Goal: Task Accomplishment & Management: Manage account settings

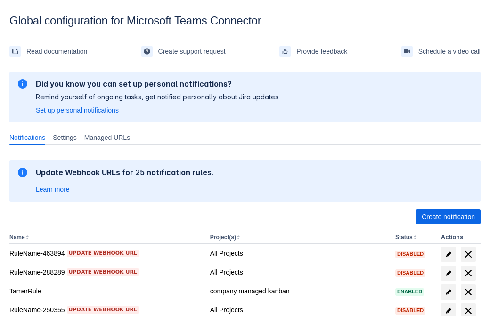
click at [448, 217] on span "Create notification" at bounding box center [448, 216] width 53 height 15
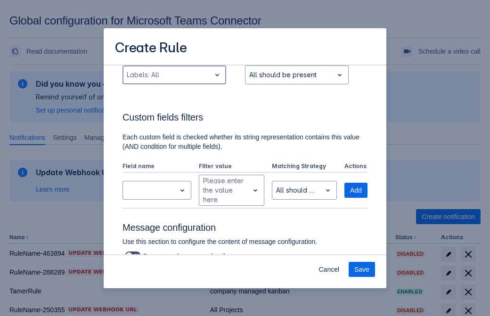
click at [174, 81] on div "Scrollable content" at bounding box center [167, 74] width 80 height 11
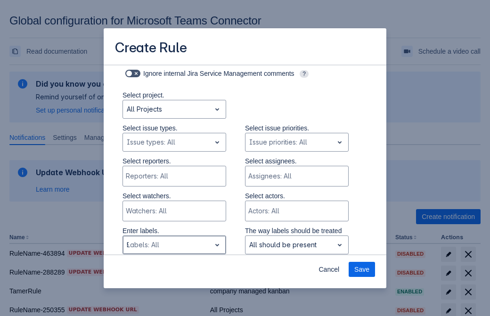
type input "957549_label"
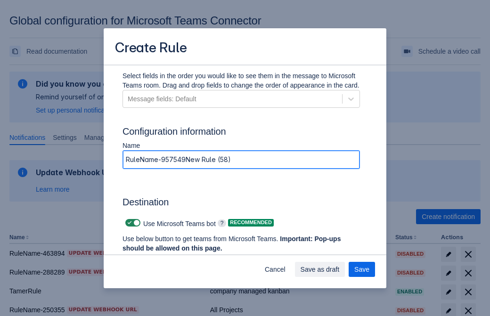
type input "RuleName-957549New Rule (58)"
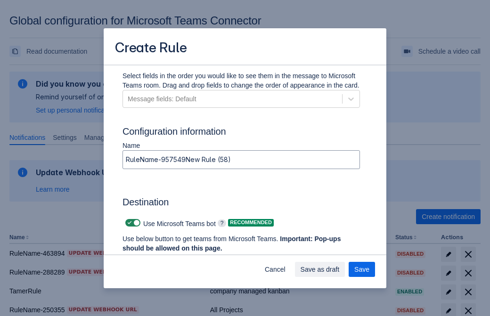
click at [128, 223] on span "Scrollable content" at bounding box center [130, 223] width 8 height 8
click at [128, 223] on input "Scrollable content" at bounding box center [128, 223] width 6 height 6
checkbox input "false"
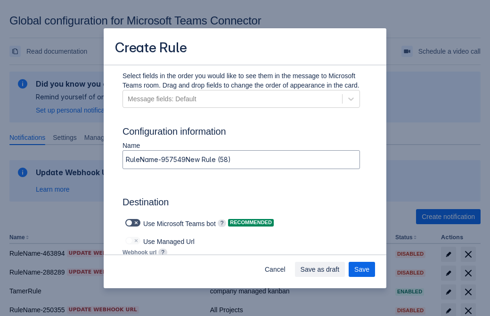
type input "https://prod-172.westeurope.logic.azure.com:443/workflows/ae977bb6ae334c9d95dfe…"
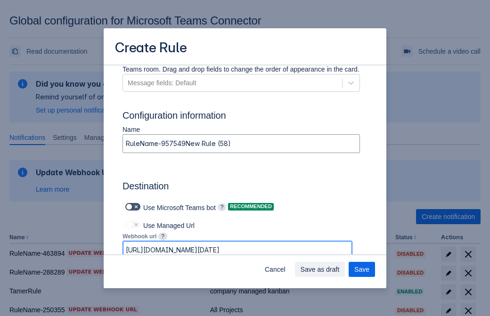
click at [340, 269] on span "Save as draft" at bounding box center [319, 269] width 39 height 15
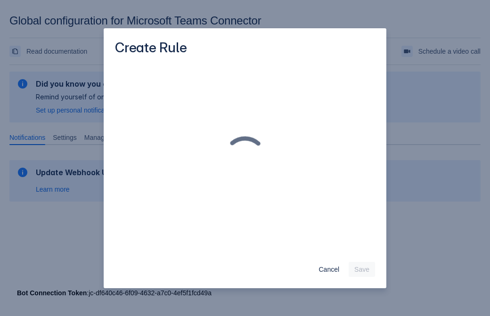
scroll to position [0, 0]
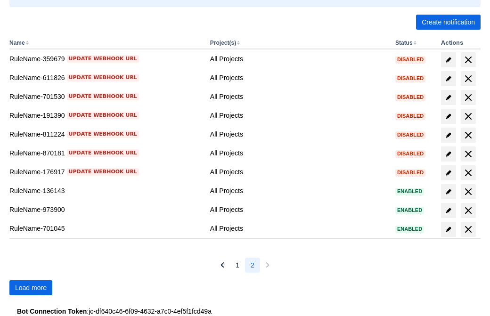
click at [31, 288] on span "Load more" at bounding box center [31, 287] width 32 height 15
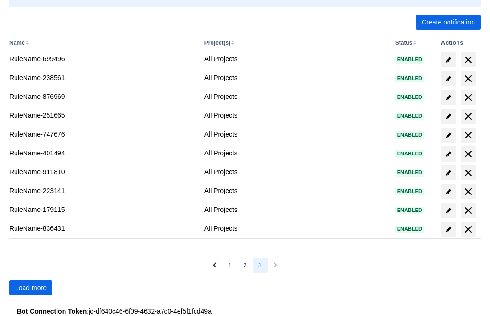
click at [31, 288] on span "Load more" at bounding box center [31, 287] width 32 height 15
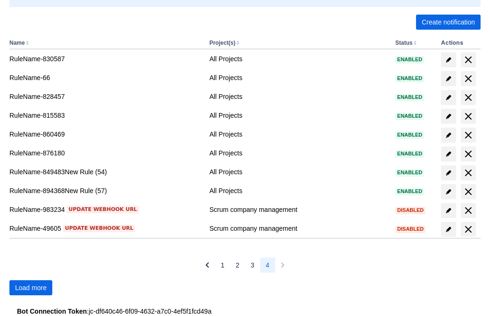
click at [31, 288] on span "Load more" at bounding box center [31, 287] width 32 height 15
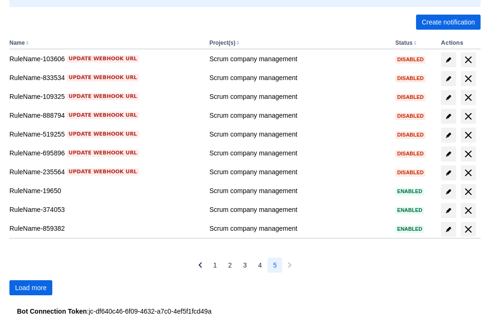
click at [31, 288] on span "Load more" at bounding box center [31, 287] width 32 height 15
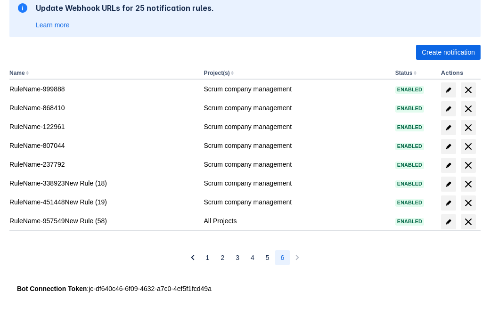
scroll to position [164, 0]
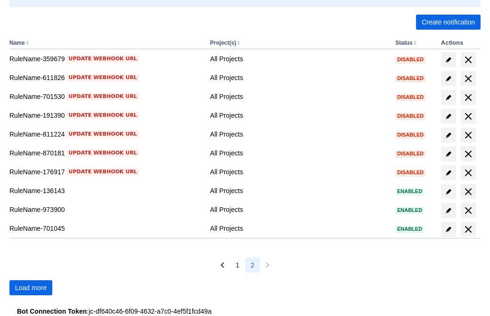
click at [31, 288] on span "Load more" at bounding box center [31, 287] width 32 height 15
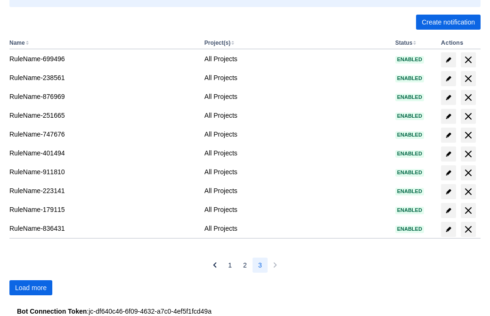
click at [31, 288] on span "Load more" at bounding box center [31, 287] width 32 height 15
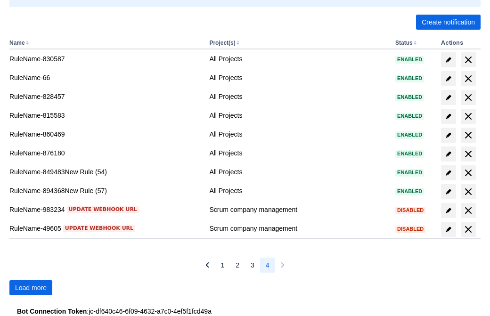
click at [31, 288] on span "Load more" at bounding box center [31, 287] width 32 height 15
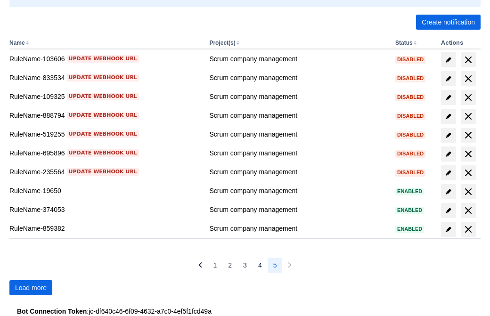
click at [31, 288] on span "Load more" at bounding box center [31, 287] width 32 height 15
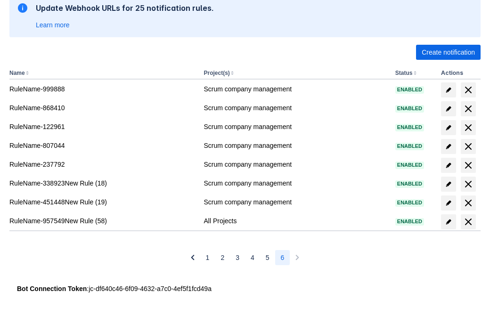
click at [468, 222] on span "delete" at bounding box center [467, 221] width 11 height 11
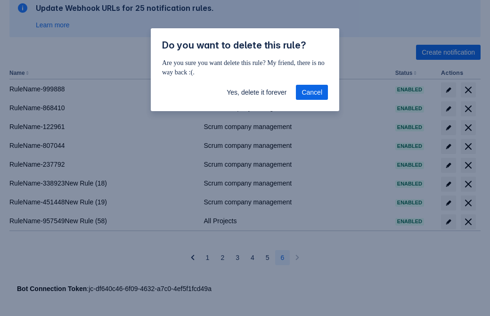
click at [256, 92] on span "Yes, delete it forever" at bounding box center [257, 92] width 60 height 15
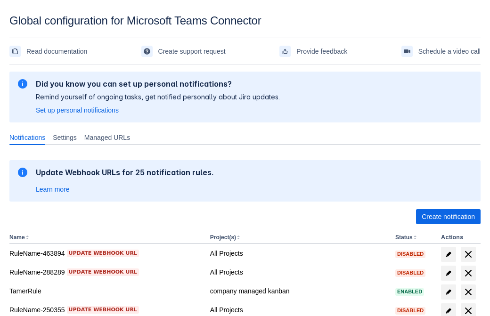
click at [448, 217] on span "Create notification" at bounding box center [448, 216] width 53 height 15
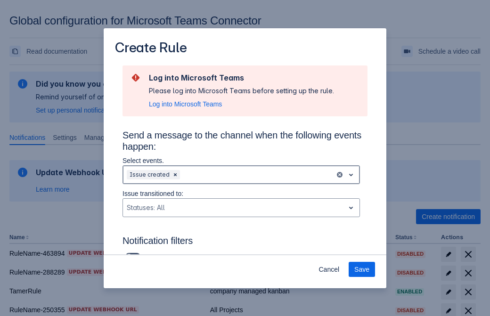
click at [241, 175] on div "Scrollable content" at bounding box center [256, 174] width 149 height 11
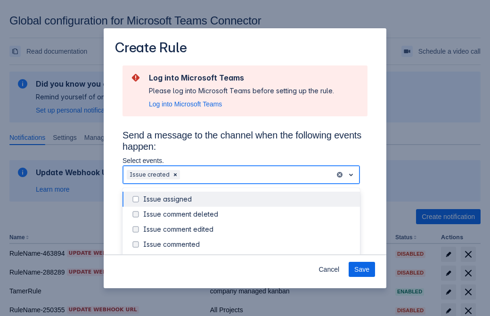
click at [249, 255] on div "Issue created" at bounding box center [248, 259] width 211 height 9
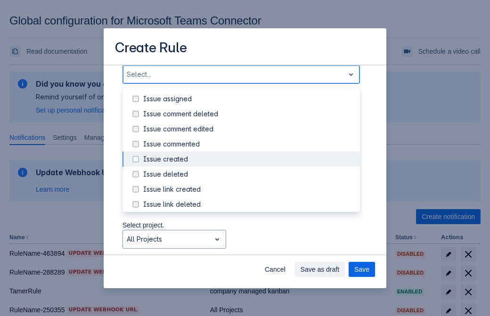
click at [249, 245] on div "Issue updated" at bounding box center [248, 249] width 211 height 9
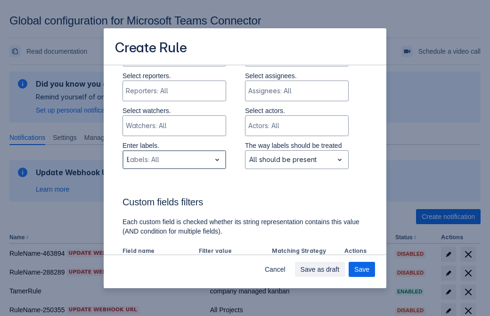
type input "967272_label"
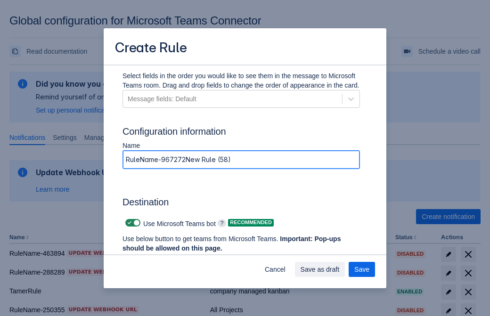
type input "RuleName-967272New Rule (58)"
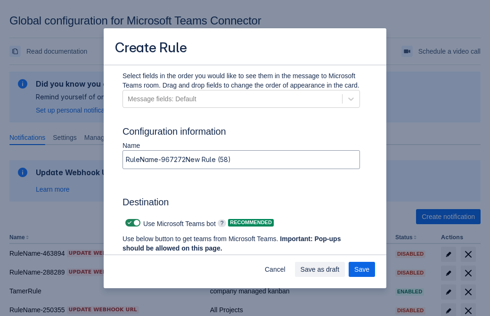
click at [128, 223] on span "Scrollable content" at bounding box center [130, 223] width 8 height 8
click at [128, 223] on input "Scrollable content" at bounding box center [128, 223] width 6 height 6
checkbox input "false"
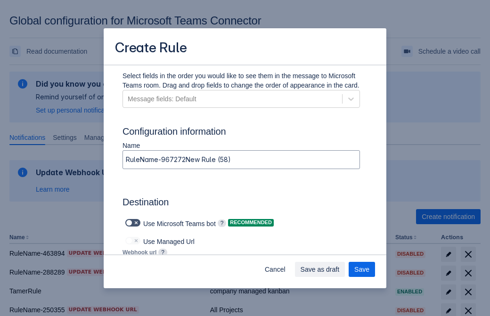
type input "https://prod-112.westeurope.logic.azure.com:443/workflows/bae959254738451b85002…"
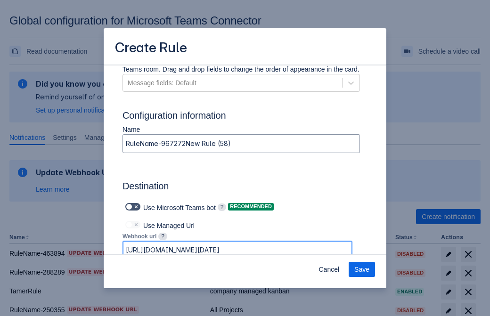
click at [362, 269] on span "Save" at bounding box center [361, 269] width 15 height 15
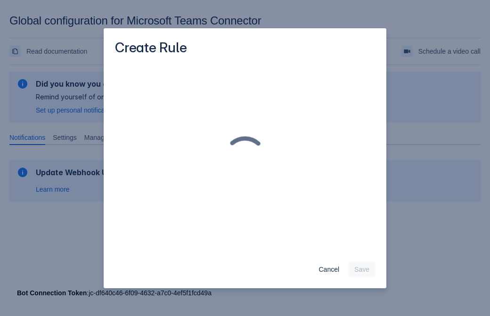
scroll to position [0, 0]
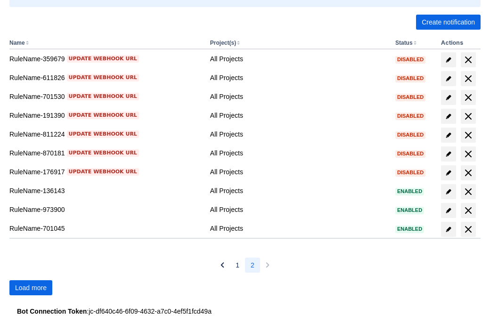
click at [31, 288] on span "Load more" at bounding box center [31, 287] width 32 height 15
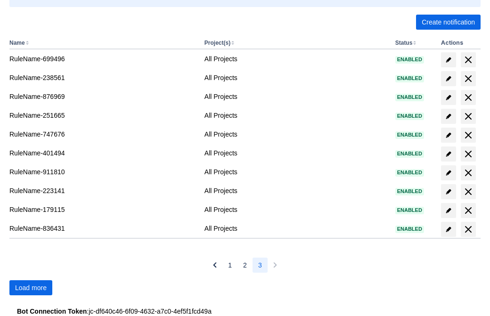
click at [31, 288] on span "Load more" at bounding box center [31, 287] width 32 height 15
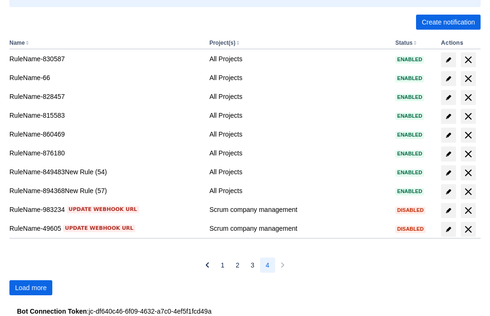
click at [31, 288] on span "Load more" at bounding box center [31, 287] width 32 height 15
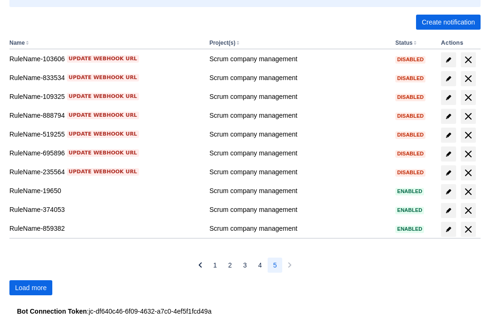
click at [31, 288] on span "Load more" at bounding box center [31, 287] width 32 height 15
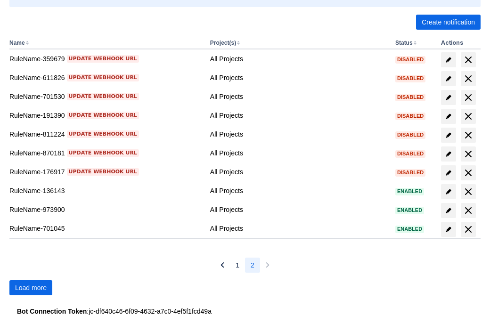
click at [31, 288] on span "Load more" at bounding box center [31, 287] width 32 height 15
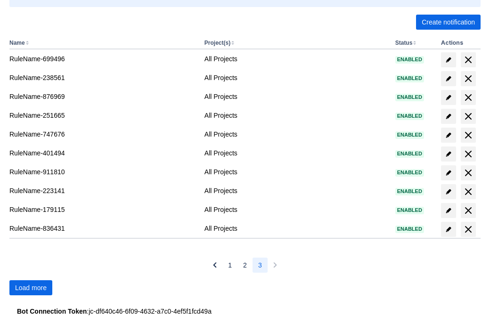
click at [31, 288] on span "Load more" at bounding box center [31, 287] width 32 height 15
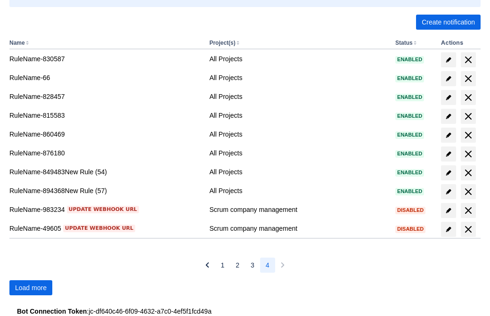
click at [31, 288] on span "Load more" at bounding box center [31, 287] width 32 height 15
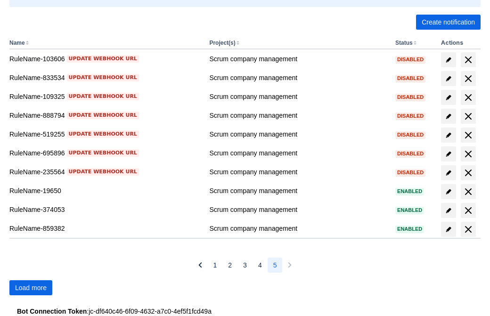
click at [31, 288] on span "Load more" at bounding box center [31, 287] width 32 height 15
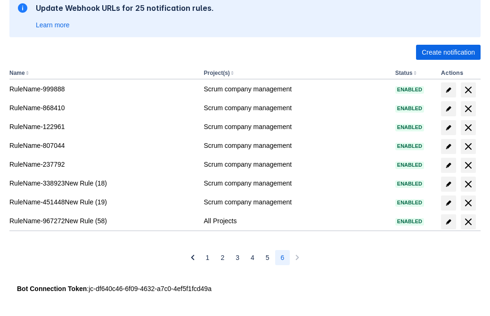
click at [468, 222] on span "delete" at bounding box center [467, 221] width 11 height 11
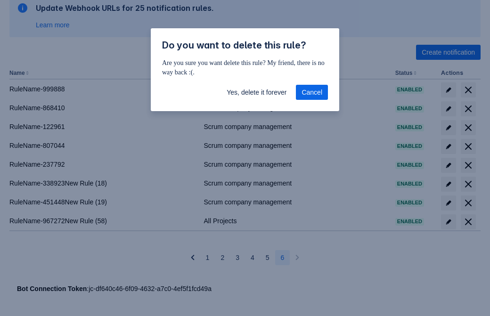
click at [256, 94] on span "Yes, delete it forever" at bounding box center [257, 92] width 60 height 15
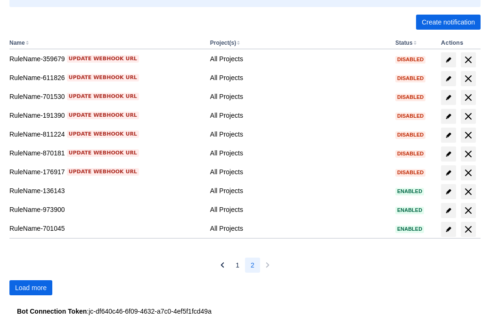
click at [31, 288] on span "Load more" at bounding box center [31, 287] width 32 height 15
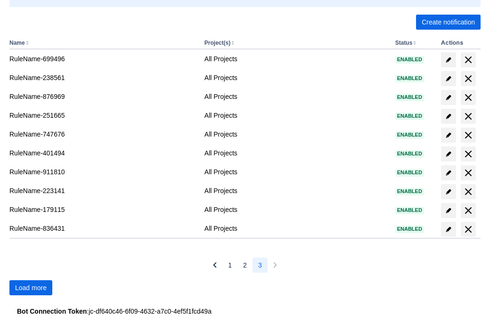
click at [31, 288] on span "Load more" at bounding box center [31, 287] width 32 height 15
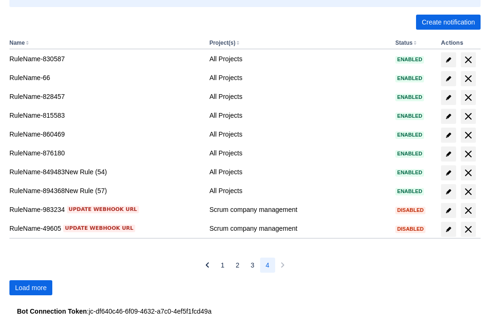
click at [31, 288] on span "Load more" at bounding box center [31, 287] width 32 height 15
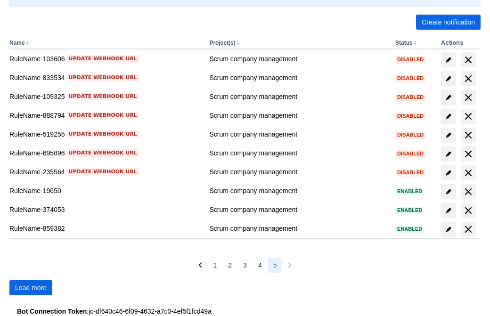
click at [31, 288] on span "Load more" at bounding box center [31, 287] width 32 height 15
